Goal: Use online tool/utility: Utilize a website feature to perform a specific function

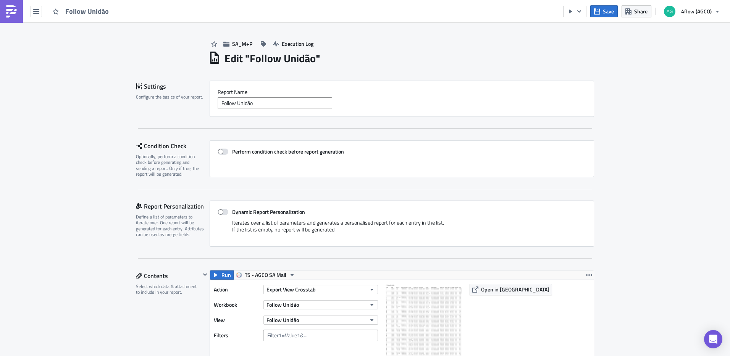
scroll to position [534, 0]
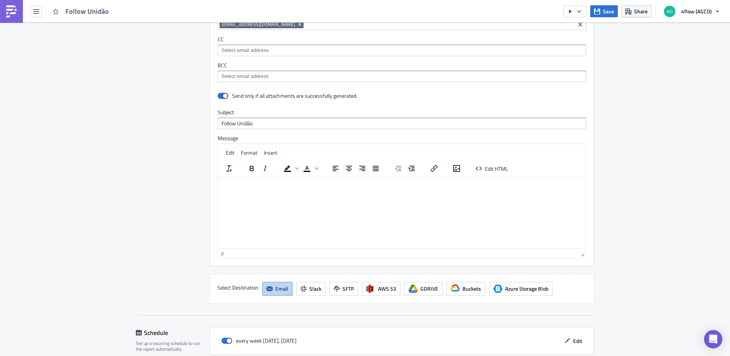
click at [281, 182] on p "Rich Text Area. Press ALT-0 for help." at bounding box center [401, 183] width 361 height 6
click at [297, 184] on p "Bom dia," at bounding box center [401, 183] width 361 height 6
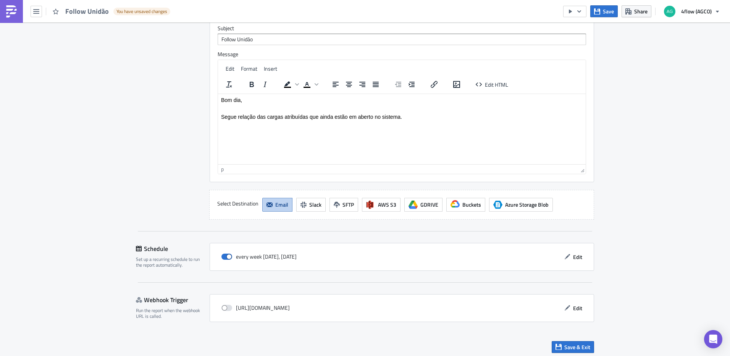
scroll to position [622, 0]
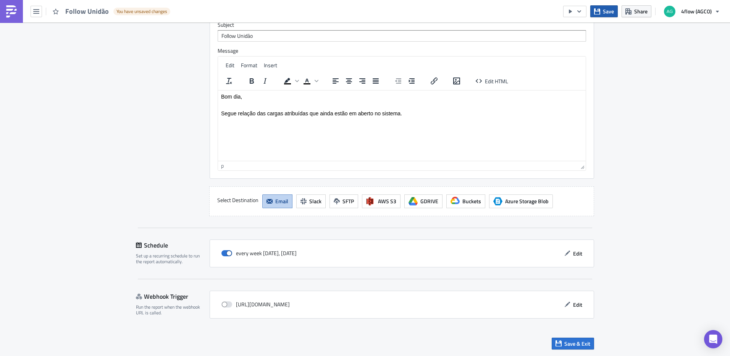
click at [607, 11] on span "Save" at bounding box center [607, 11] width 11 height 8
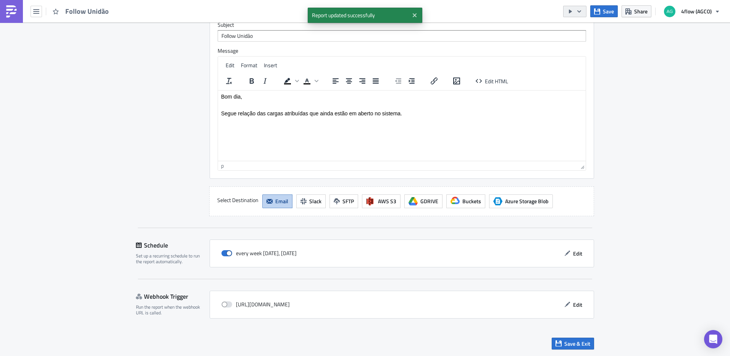
click at [585, 13] on button "button" at bounding box center [574, 11] width 23 height 11
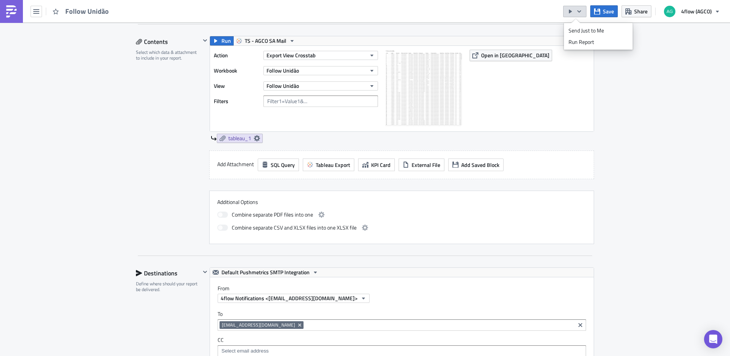
scroll to position [126, 0]
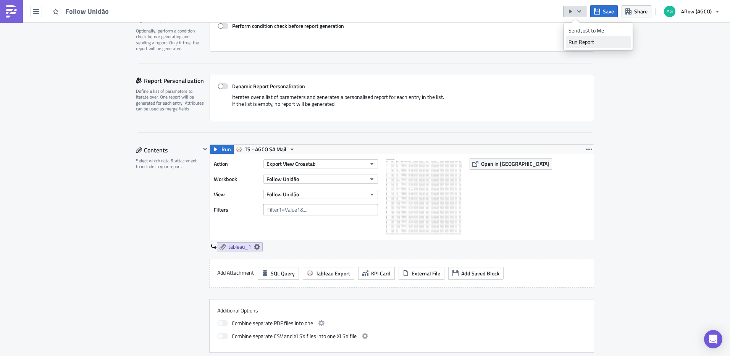
click at [581, 40] on div "Run Report" at bounding box center [598, 42] width 60 height 8
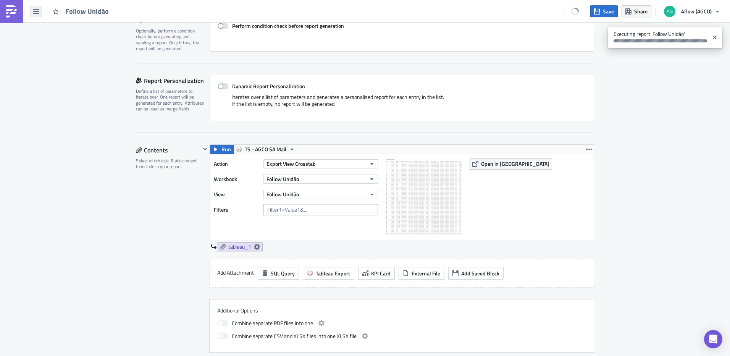
click at [35, 12] on icon "button" at bounding box center [36, 11] width 6 height 6
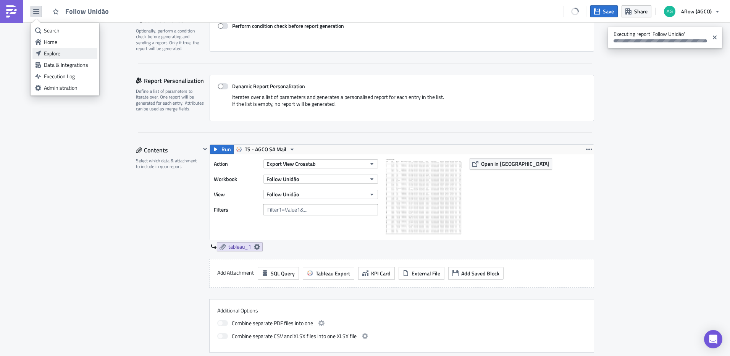
click at [62, 49] on link "Explore" at bounding box center [64, 53] width 65 height 11
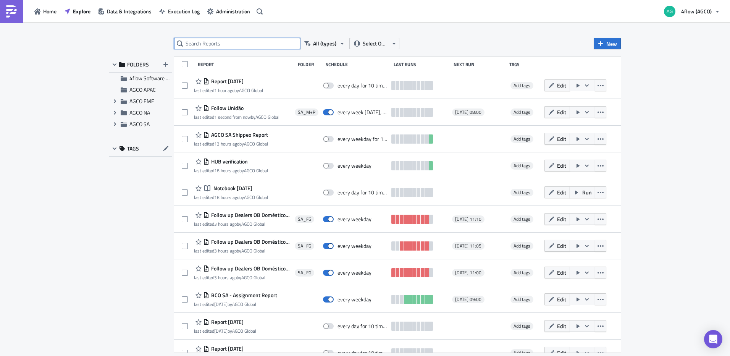
click at [236, 42] on input "text" at bounding box center [237, 43] width 126 height 11
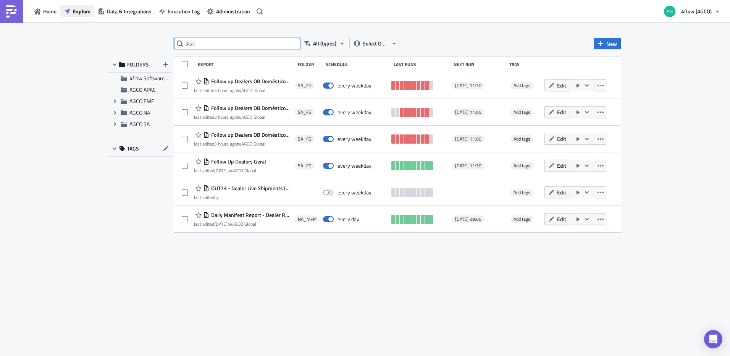
type input "deal"
click at [78, 10] on span "Explore" at bounding box center [82, 11] width 18 height 8
